Goal: Find specific page/section: Find specific page/section

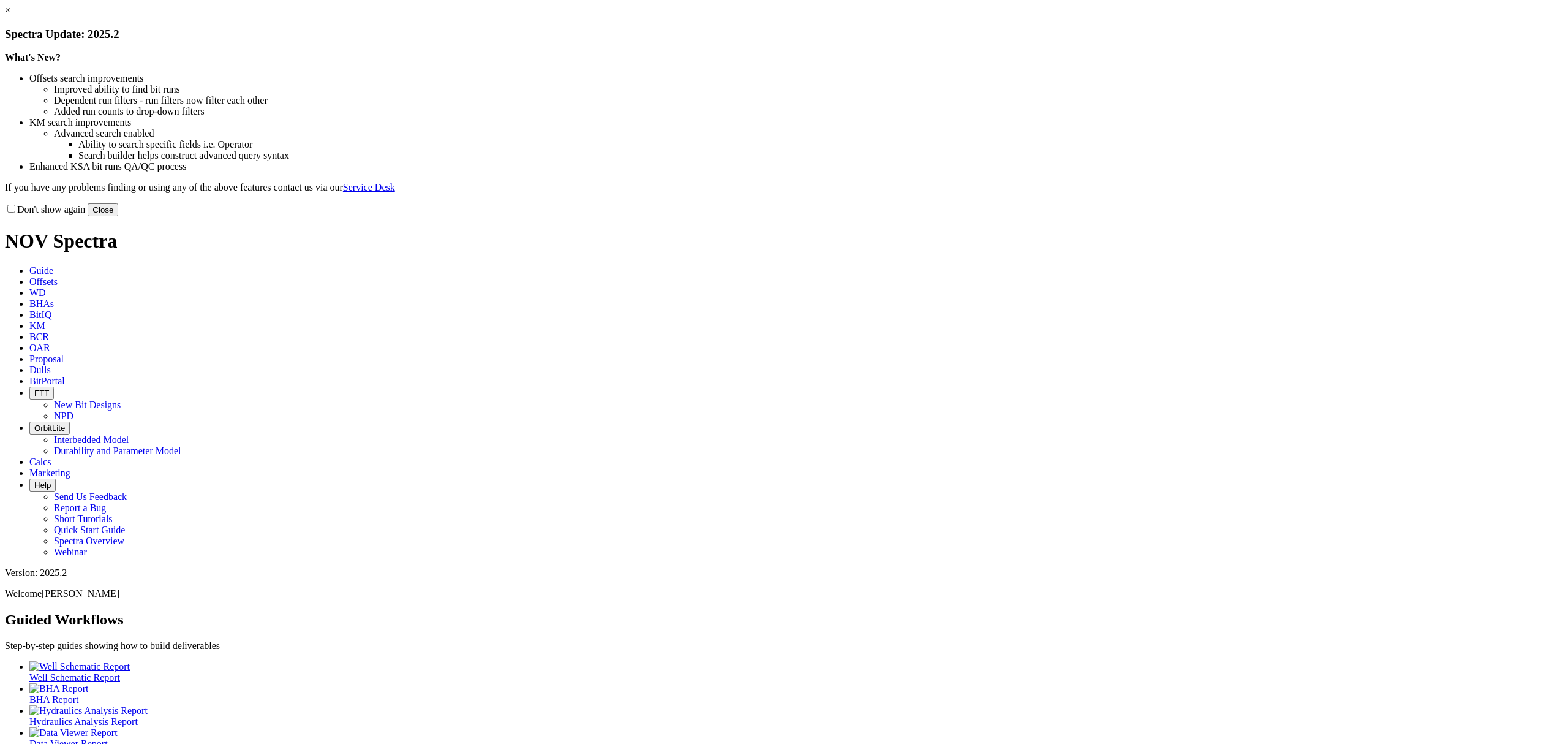
click at [118, 216] on button "Close" at bounding box center [103, 210] width 30 height 13
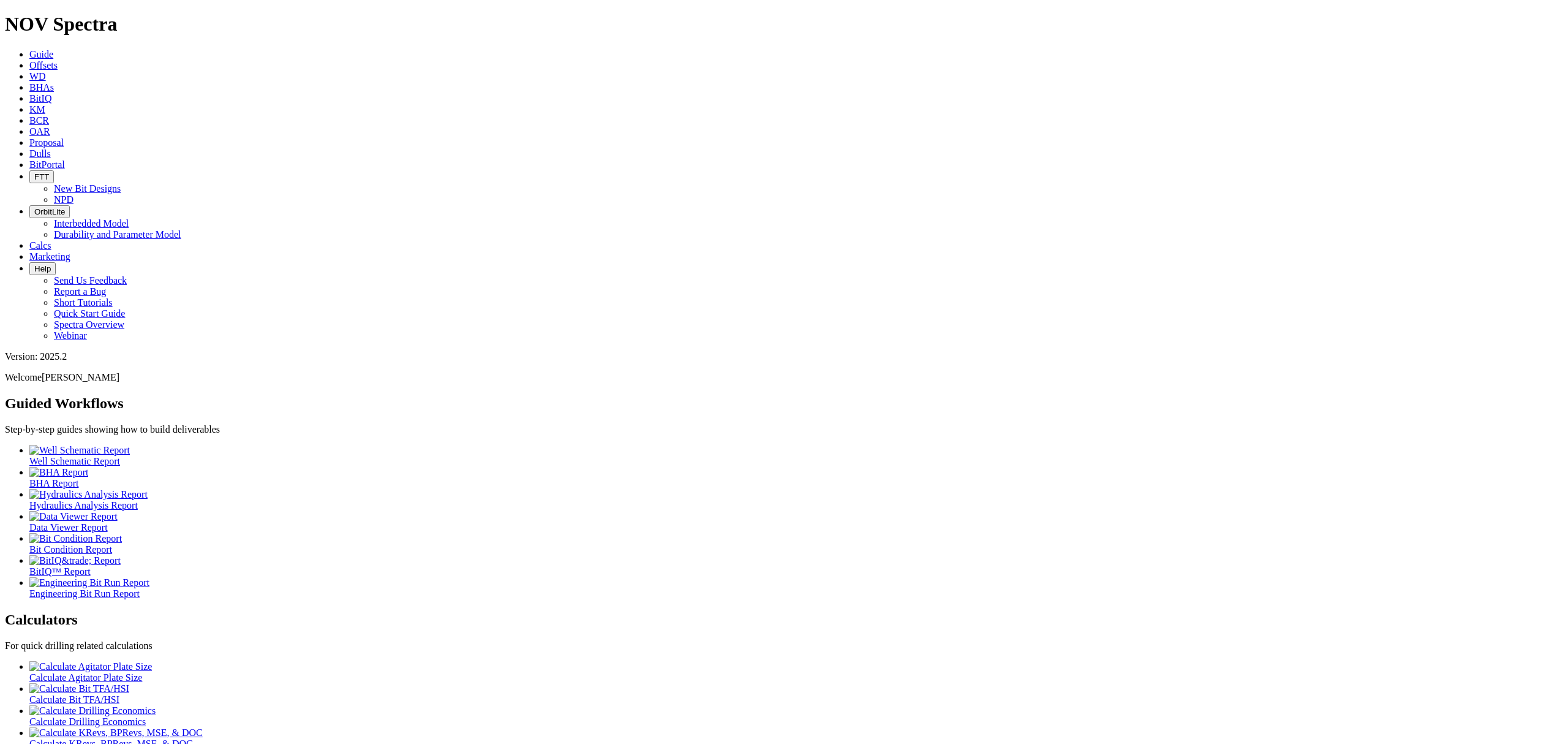
click at [51, 148] on span "Dulls" at bounding box center [40, 153] width 21 height 10
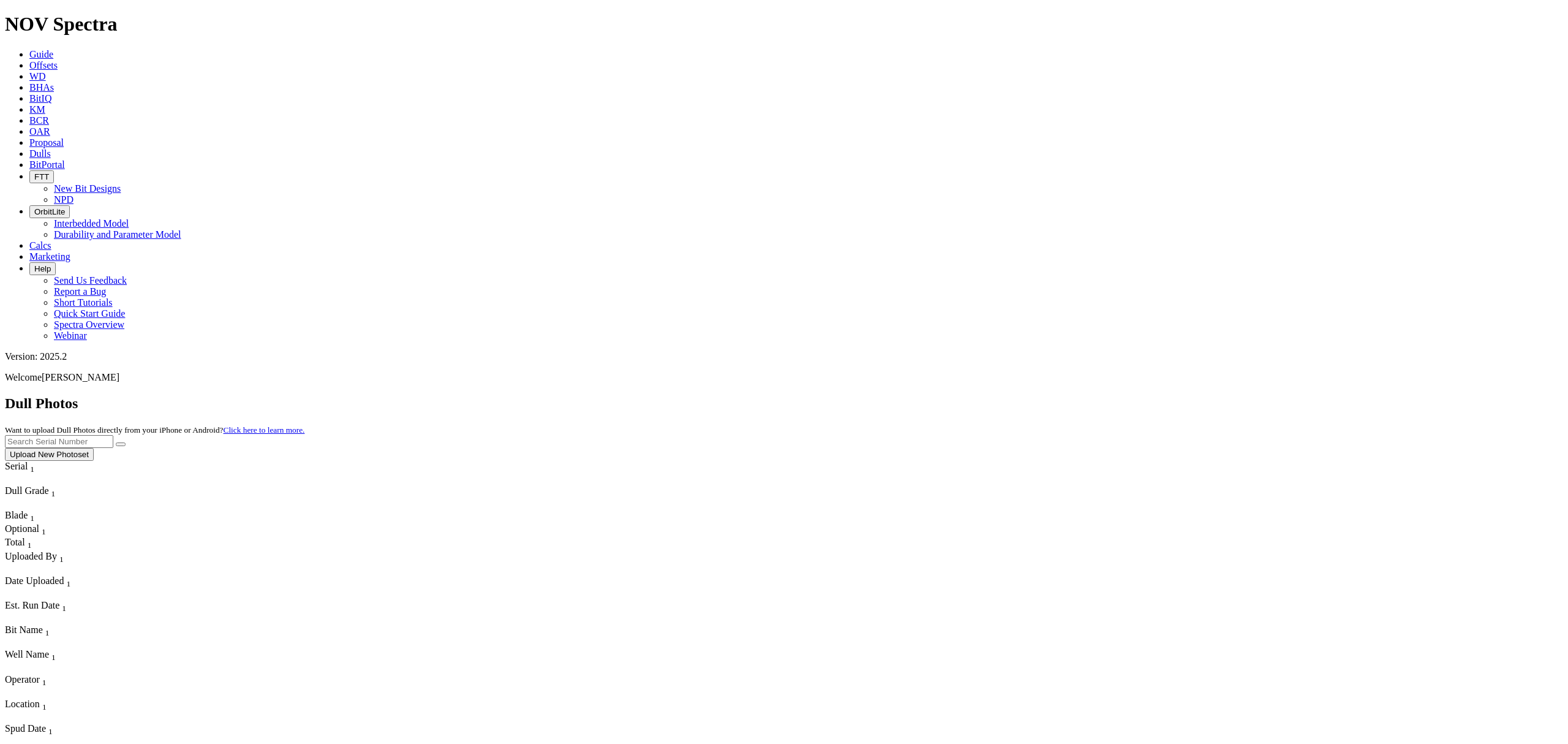
click at [1314, 57] on body "Spectra is built to be used with Google Chrome. Please switch browsers. NOV Spe…" at bounding box center [784, 710] width 1558 height 1394
click at [113, 435] on input "text" at bounding box center [59, 442] width 108 height 13
type input "A306559"
click at [116, 442] on button "submit" at bounding box center [120, 444] width 9 height 4
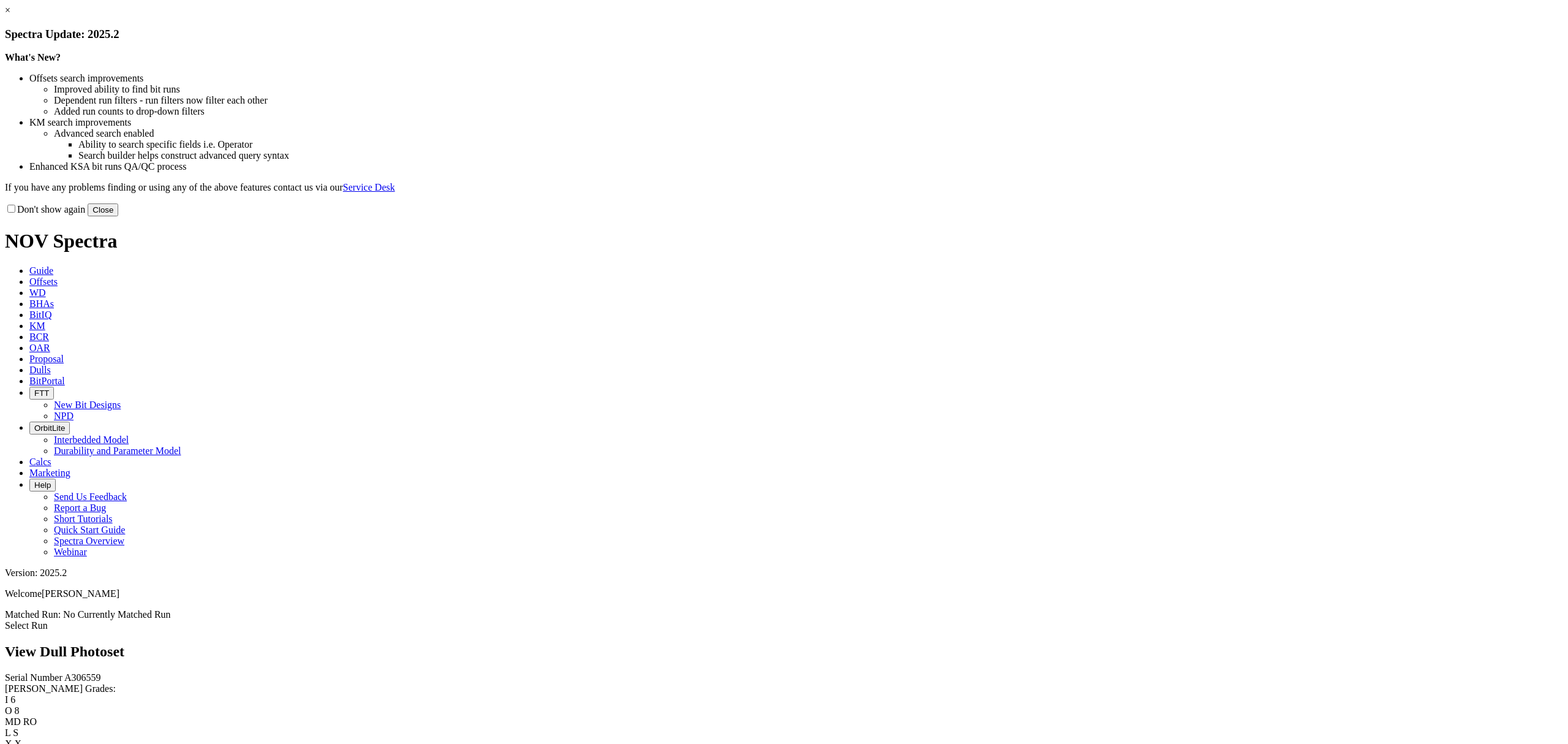
click at [118, 216] on button "Close" at bounding box center [103, 210] width 30 height 13
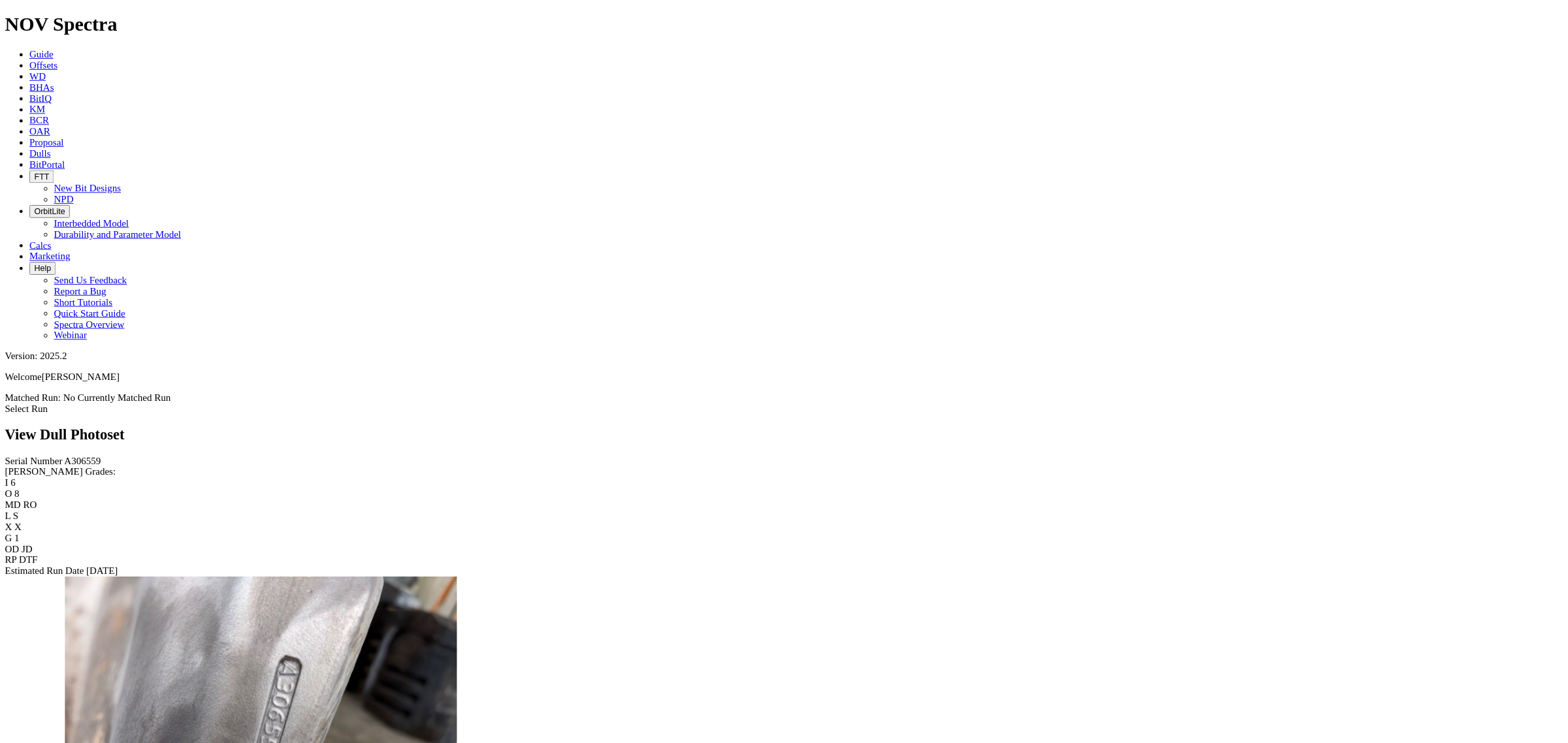
scroll to position [348, 0]
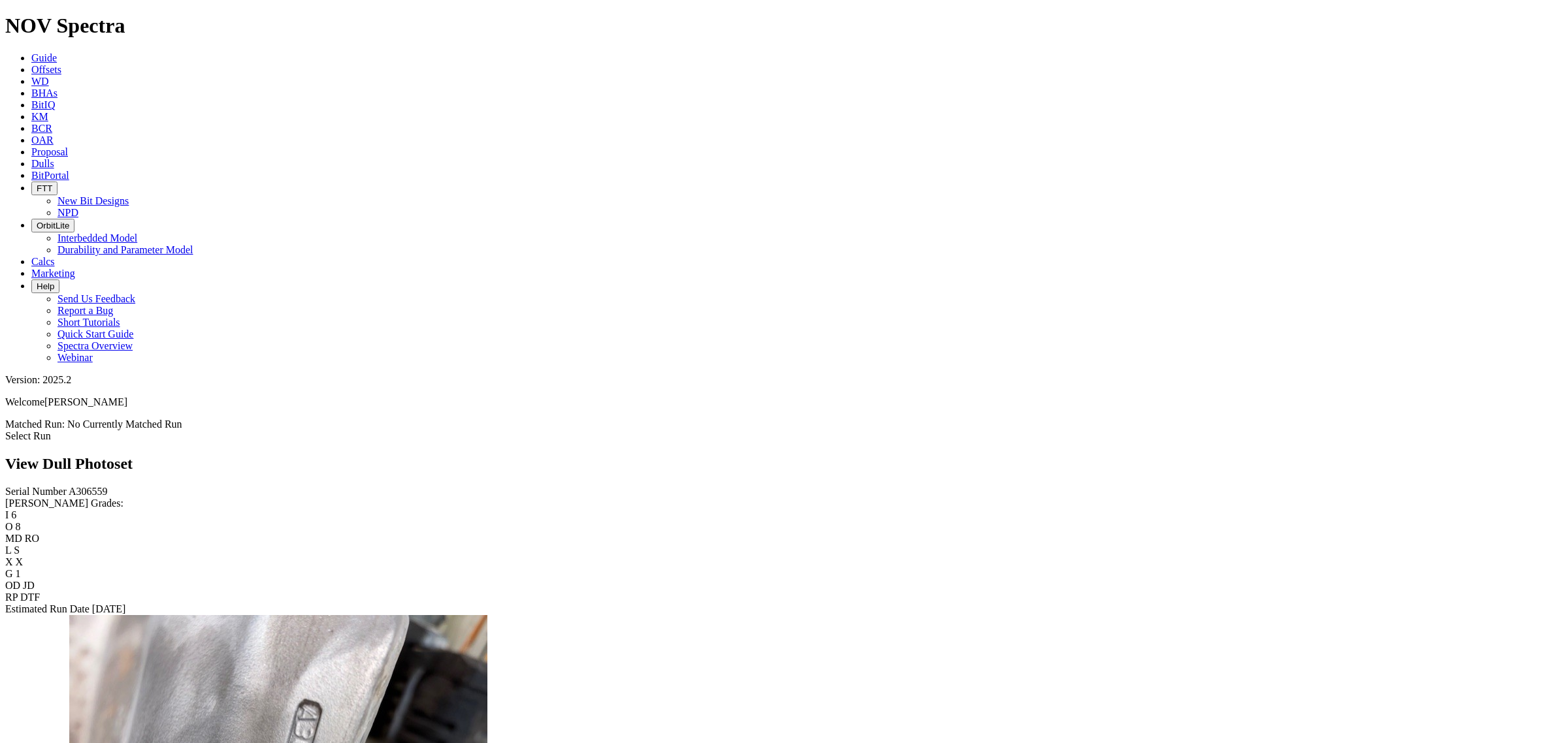
drag, startPoint x: 444, startPoint y: 488, endPoint x: 416, endPoint y: 458, distance: 41.0
